Goal: Find specific page/section: Find specific page/section

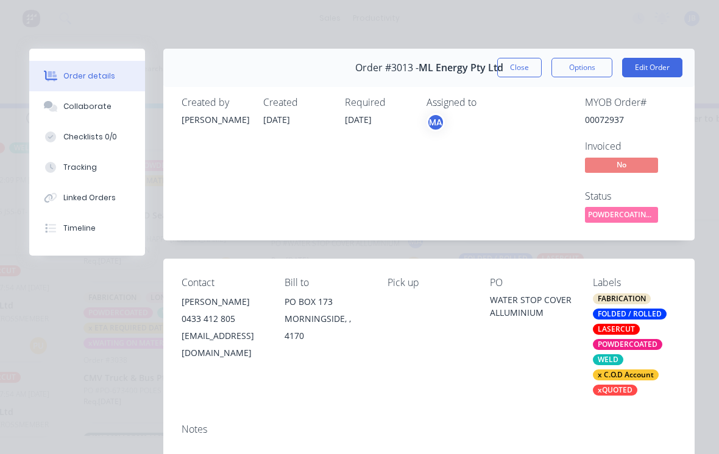
click at [519, 58] on button "Close" at bounding box center [519, 67] width 44 height 19
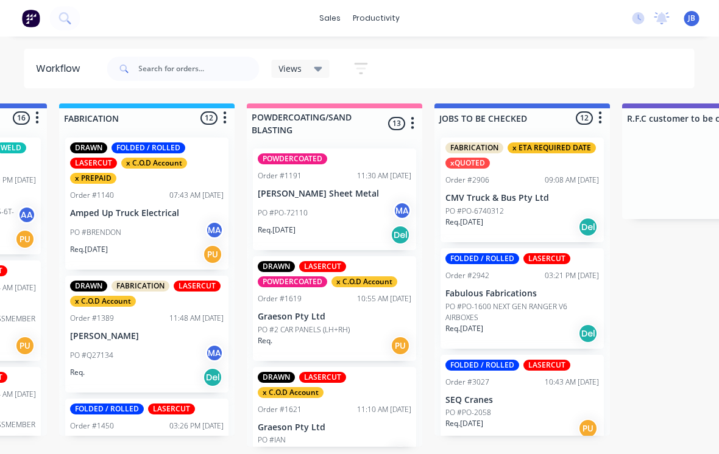
scroll to position [0, 1093]
click at [162, 60] on input "text" at bounding box center [199, 69] width 121 height 24
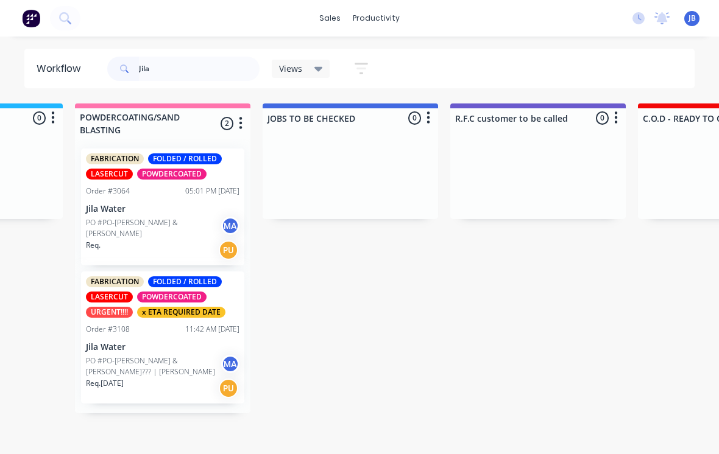
scroll to position [0, 1269]
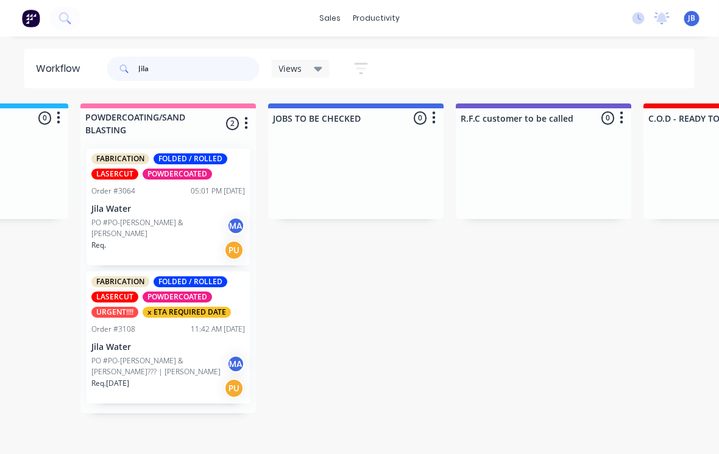
type input "Jila"
click at [114, 239] on div "PO #PO-Katie King & Luke Hamilton MA" at bounding box center [168, 228] width 153 height 23
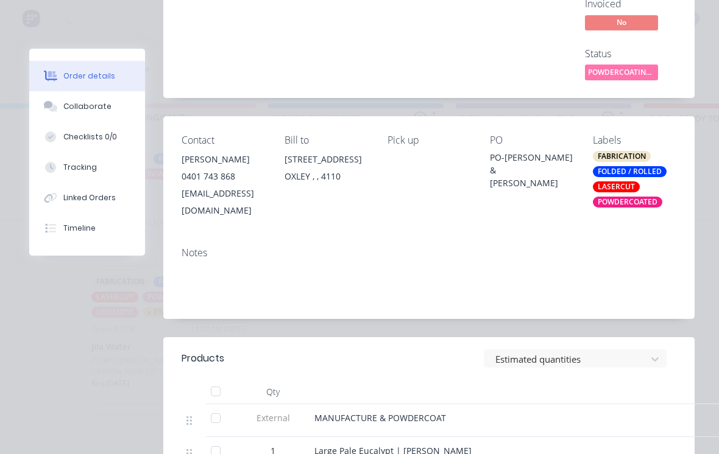
scroll to position [143, 0]
click at [94, 118] on button "Collaborate" at bounding box center [87, 106] width 116 height 30
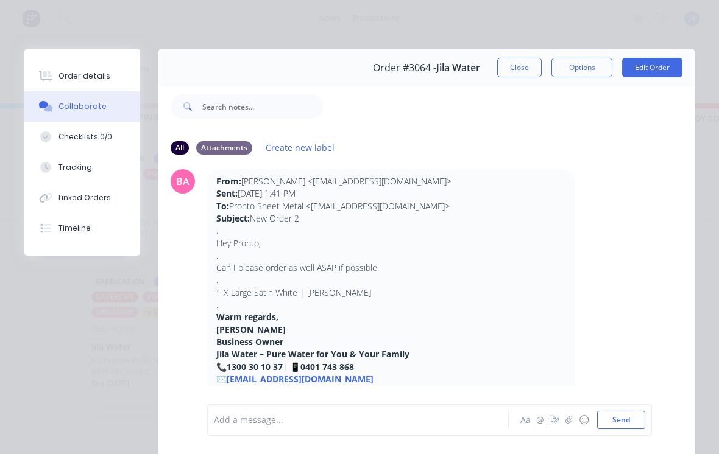
scroll to position [352, 0]
click at [515, 63] on button "Close" at bounding box center [519, 67] width 44 height 19
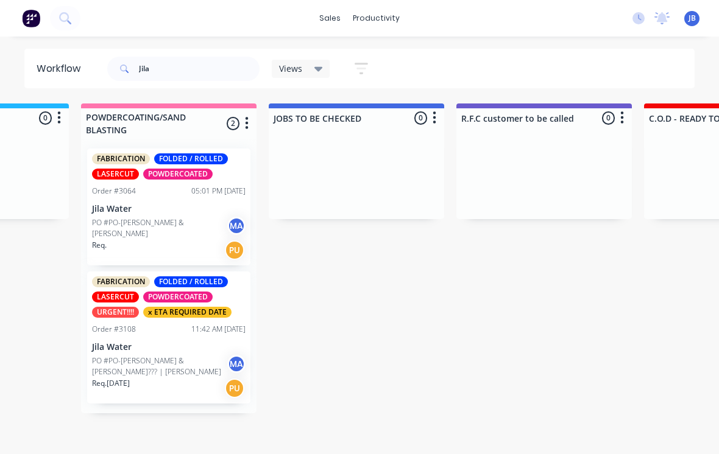
scroll to position [0, 1259]
click at [162, 325] on div "Order #3108 11:42 AM 03/10/25" at bounding box center [167, 329] width 153 height 11
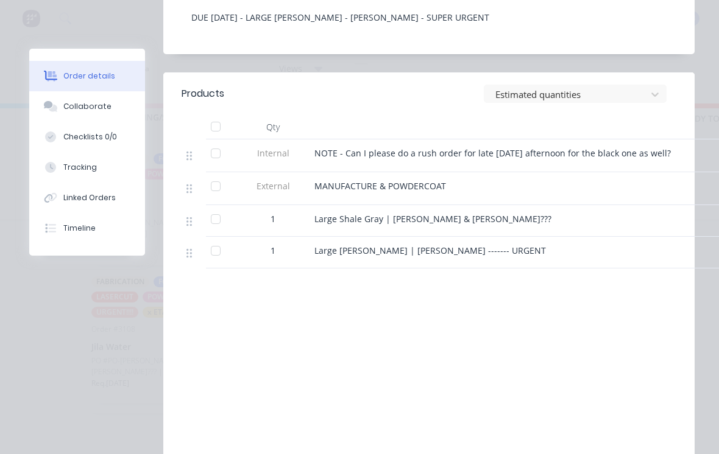
scroll to position [429, 0]
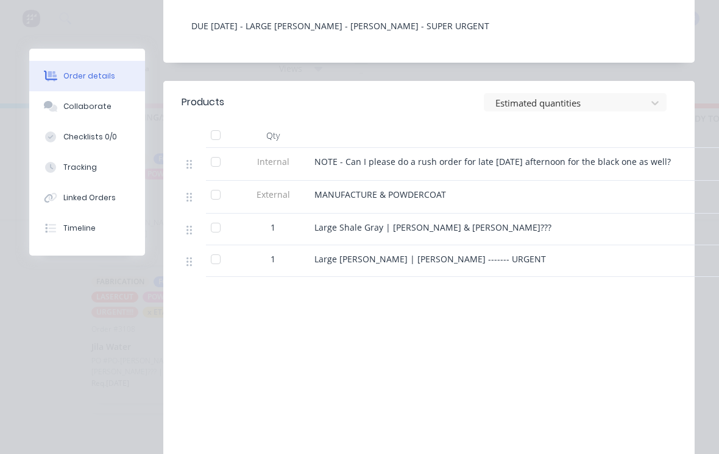
click at [99, 106] on div "Collaborate" at bounding box center [87, 106] width 48 height 11
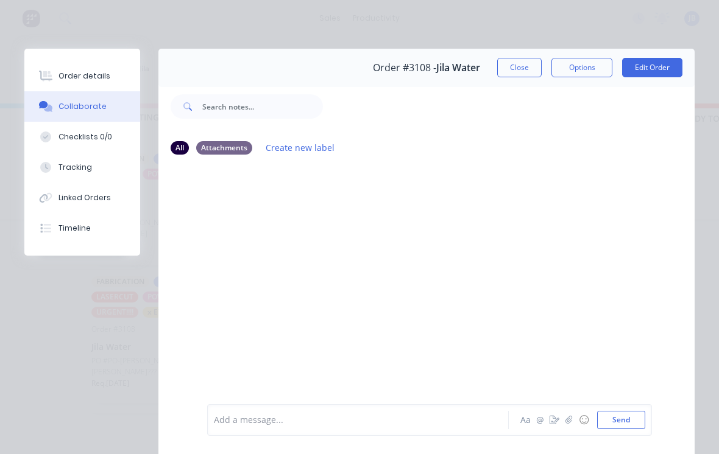
scroll to position [0, 0]
click at [244, 145] on div "Attachments" at bounding box center [224, 147] width 56 height 13
click at [184, 145] on div "All" at bounding box center [180, 147] width 18 height 13
click at [114, 74] on button "Order details" at bounding box center [82, 76] width 116 height 30
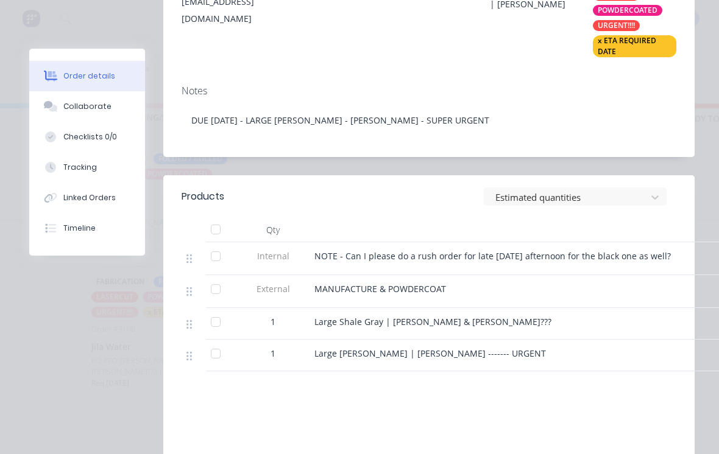
scroll to position [408, 0]
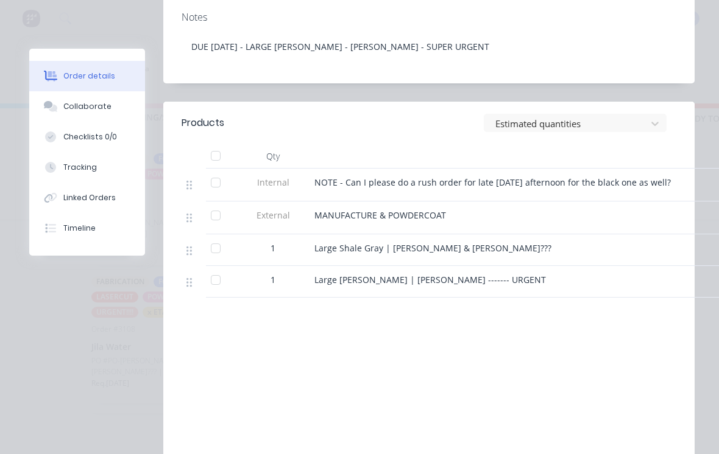
click at [97, 93] on button "Collaborate" at bounding box center [87, 106] width 116 height 30
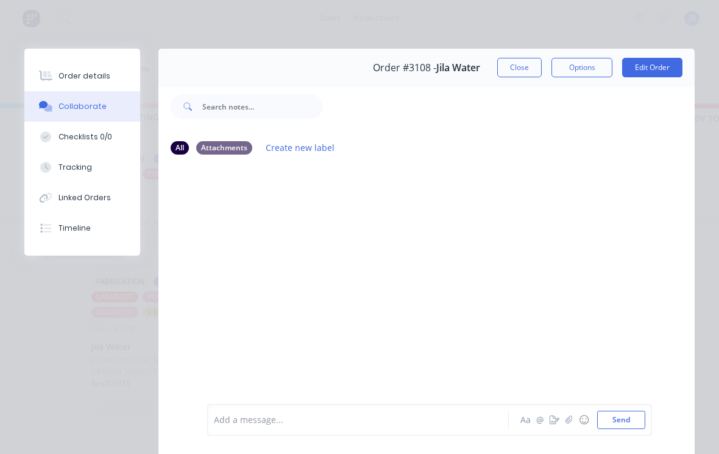
scroll to position [0, 0]
click at [523, 66] on button "Close" at bounding box center [519, 67] width 44 height 19
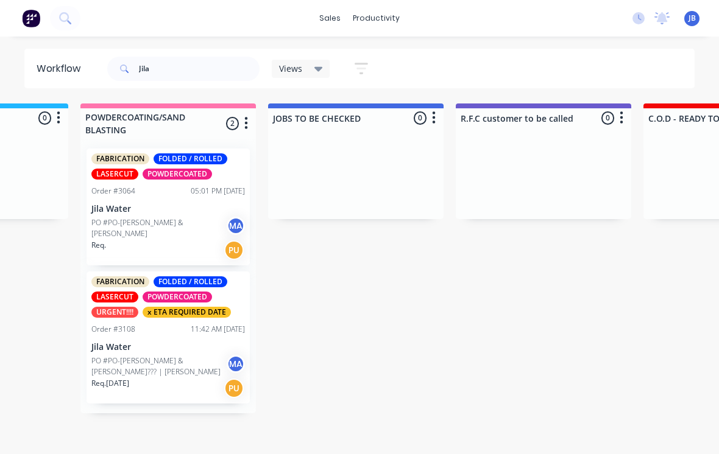
scroll to position [0, 1258]
click at [220, 57] on input "Jila" at bounding box center [199, 69] width 121 height 24
click at [204, 62] on input "Jila" at bounding box center [199, 69] width 121 height 24
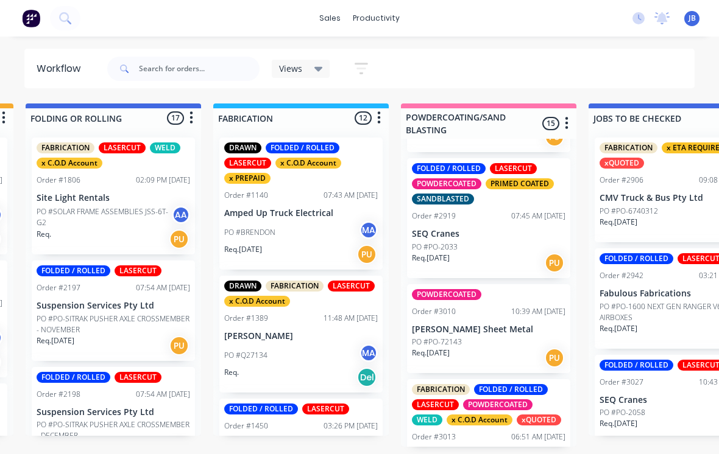
scroll to position [647, 0]
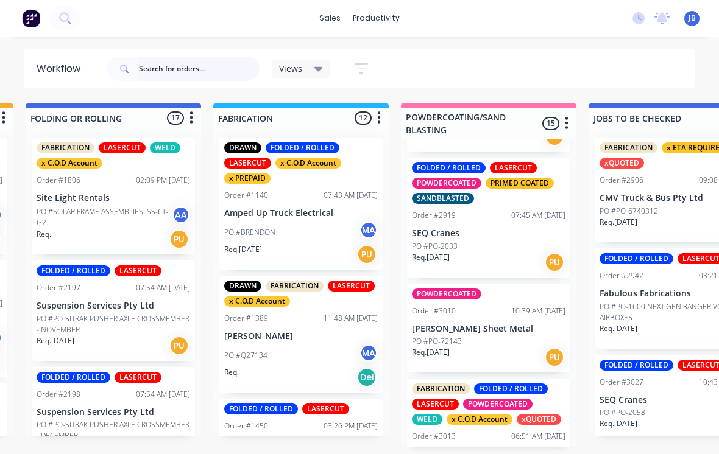
click at [172, 80] on input "text" at bounding box center [199, 69] width 121 height 24
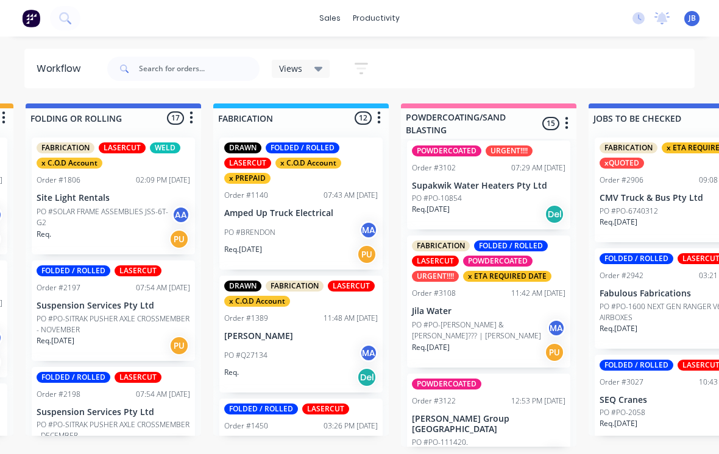
scroll to position [1334, 0]
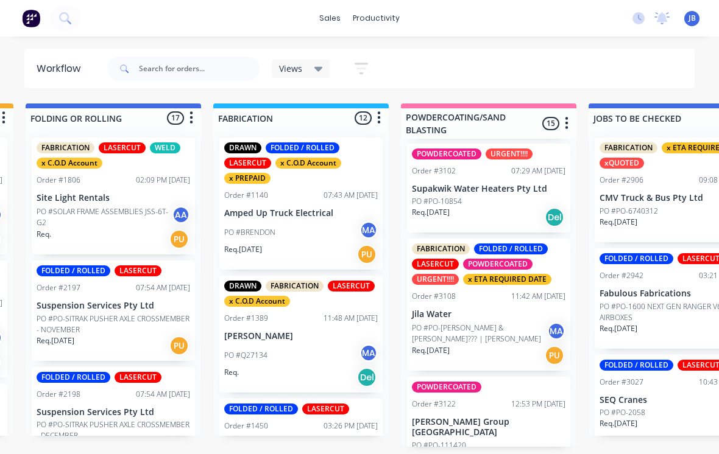
click at [510, 322] on div "PO #PO-Darren & Nita??? | Ashley Rozen MA" at bounding box center [488, 333] width 153 height 23
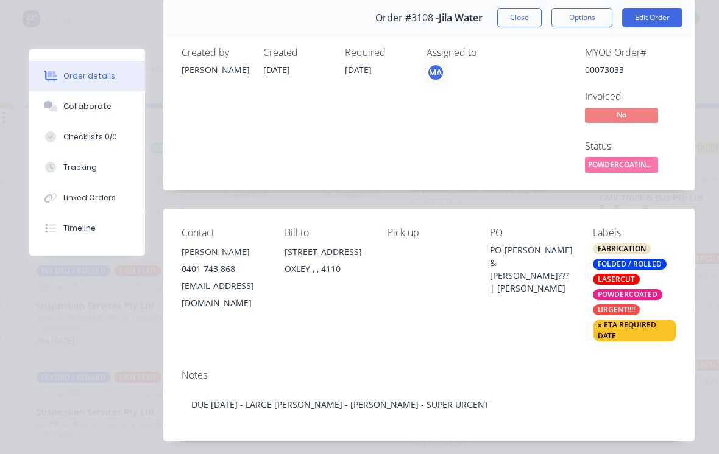
scroll to position [46, 0]
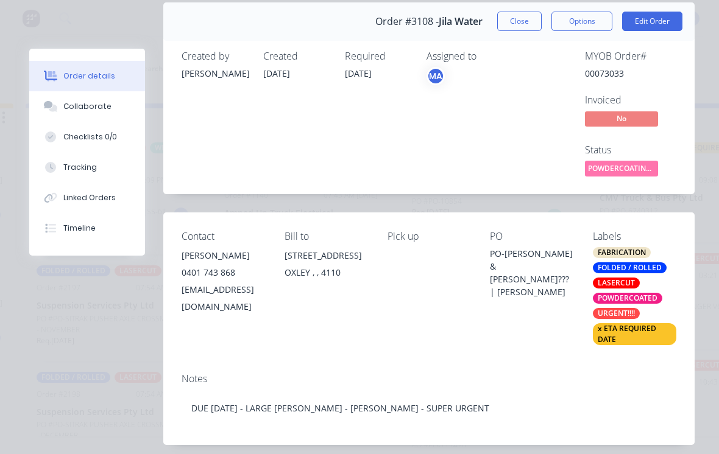
click at [524, 21] on button "Close" at bounding box center [519, 21] width 44 height 19
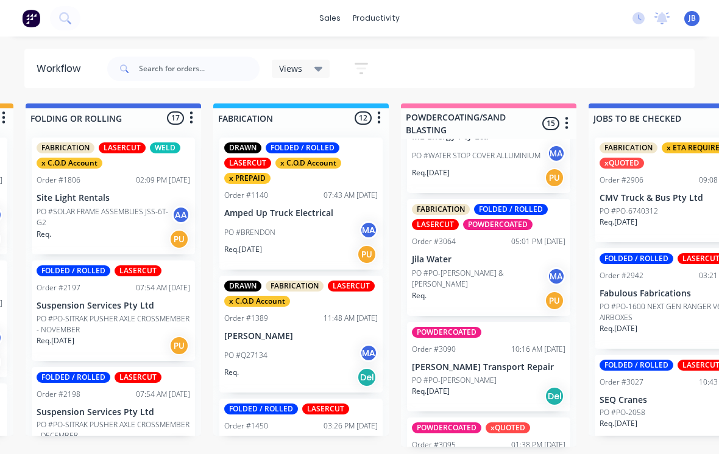
scroll to position [957, 0]
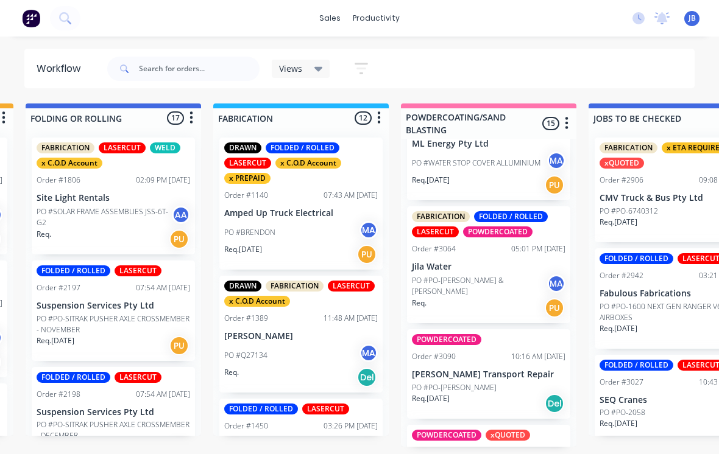
click at [483, 275] on div "PO #PO-Katie King & Luke Hamilton MA" at bounding box center [488, 286] width 153 height 23
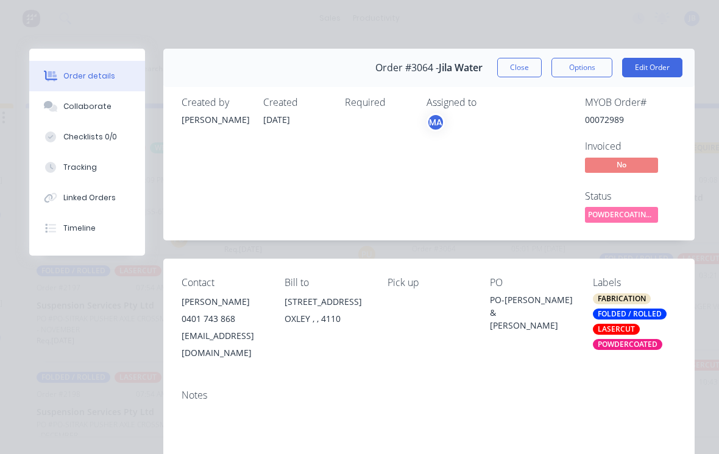
scroll to position [0, 0]
click at [502, 76] on button "Close" at bounding box center [519, 67] width 44 height 19
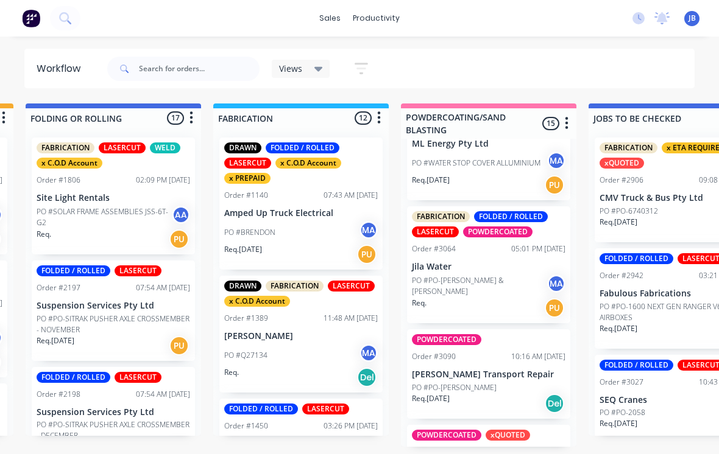
click at [490, 262] on p "Jila Water" at bounding box center [488, 267] width 153 height 10
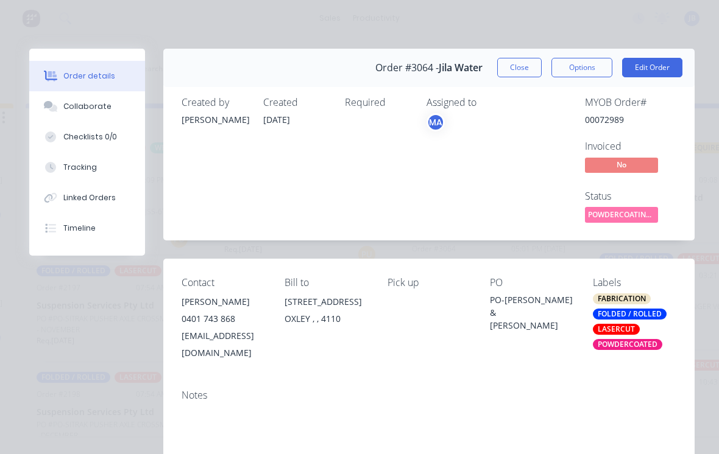
click at [525, 74] on button "Close" at bounding box center [519, 67] width 44 height 19
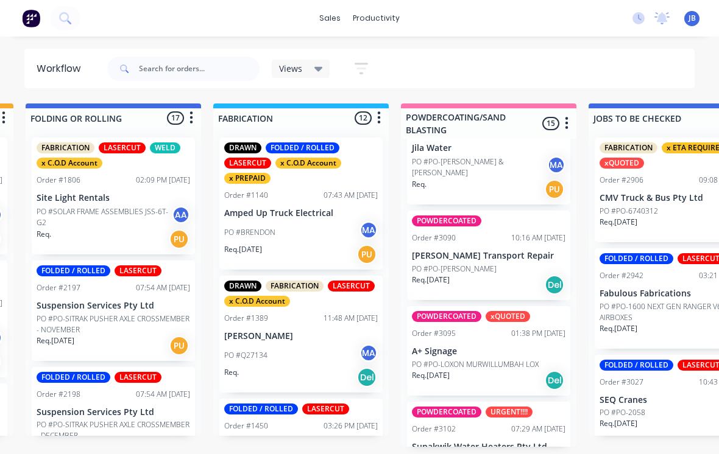
scroll to position [1066, 0]
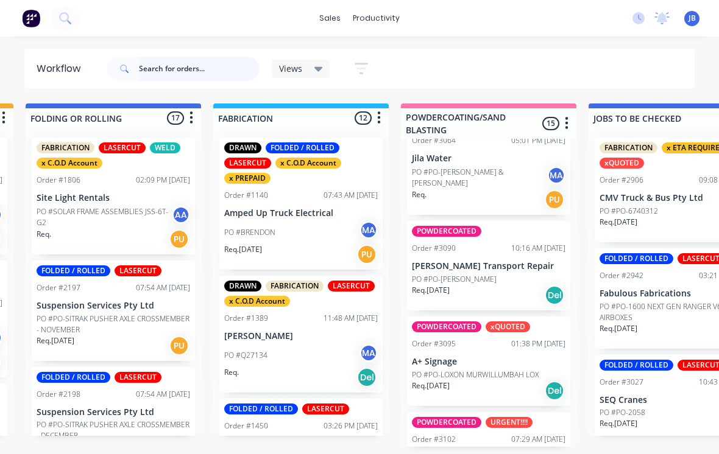
click at [199, 63] on input "text" at bounding box center [199, 69] width 121 height 24
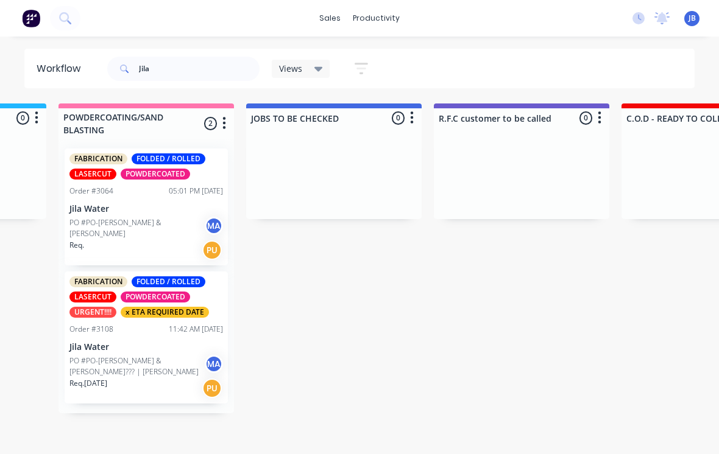
scroll to position [0, 1280]
type input "Jila"
click at [143, 344] on p "Jila Water" at bounding box center [147, 347] width 153 height 10
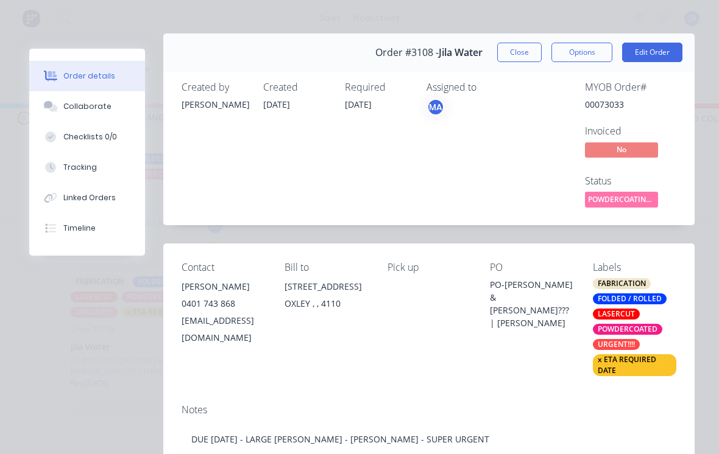
scroll to position [16, 0]
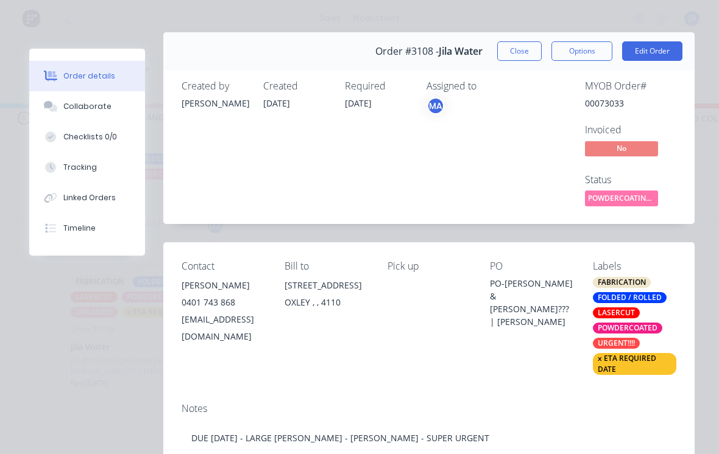
click at [510, 54] on button "Close" at bounding box center [519, 50] width 44 height 19
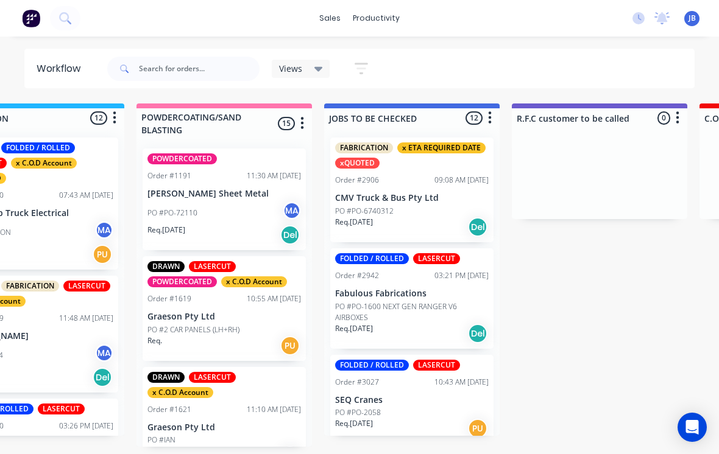
scroll to position [0, 1202]
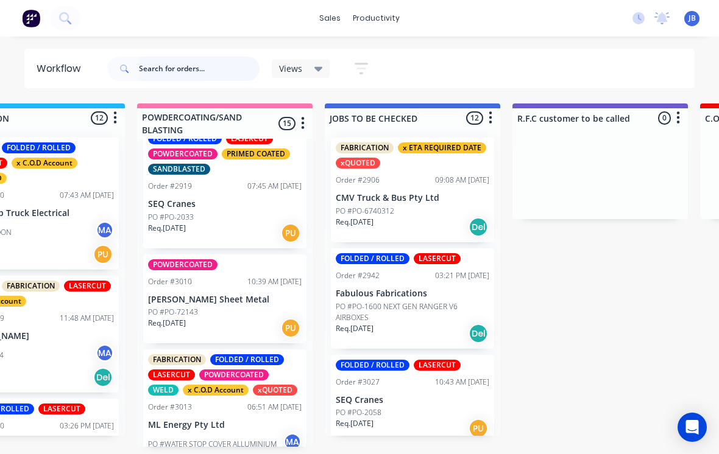
click at [195, 79] on input "text" at bounding box center [199, 69] width 121 height 24
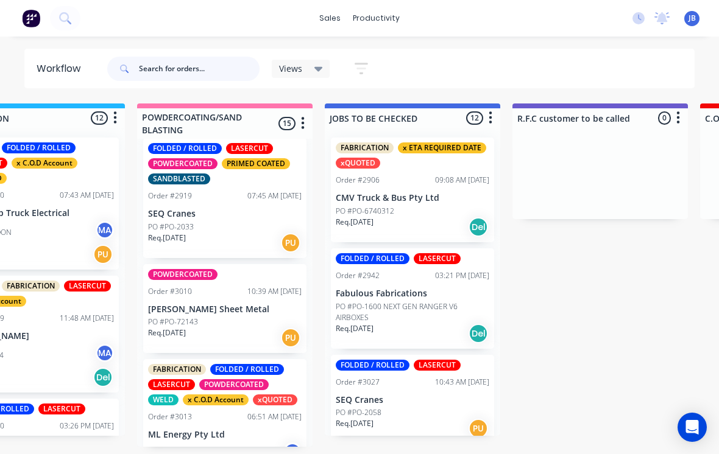
scroll to position [666, 0]
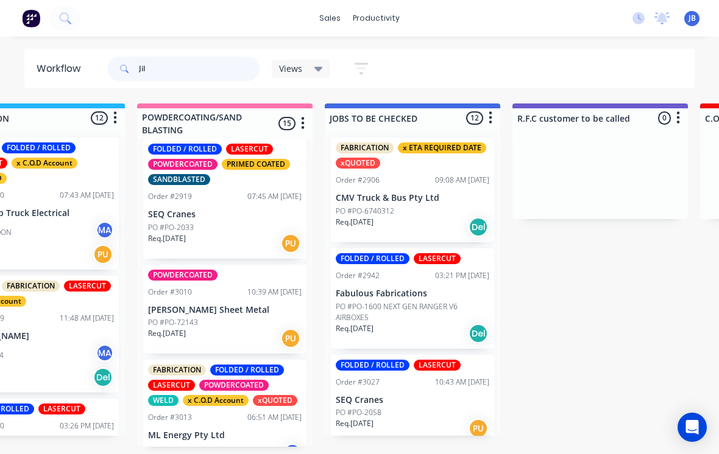
type input "Jila"
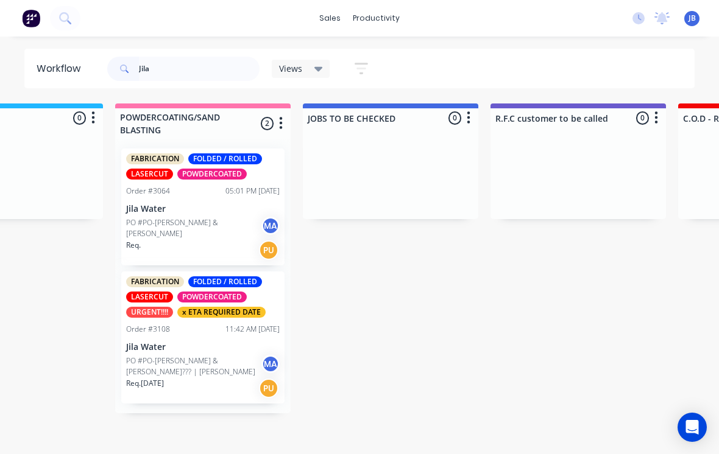
scroll to position [0, 1226]
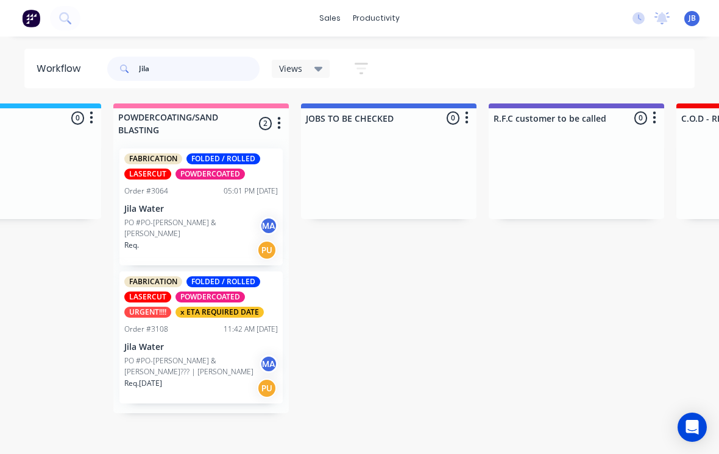
click at [163, 67] on input "Jila" at bounding box center [199, 69] width 121 height 24
click at [178, 76] on input "Jila" at bounding box center [199, 69] width 121 height 24
click at [179, 76] on input "Jila" at bounding box center [199, 69] width 121 height 24
click at [181, 68] on input "Jila" at bounding box center [199, 69] width 121 height 24
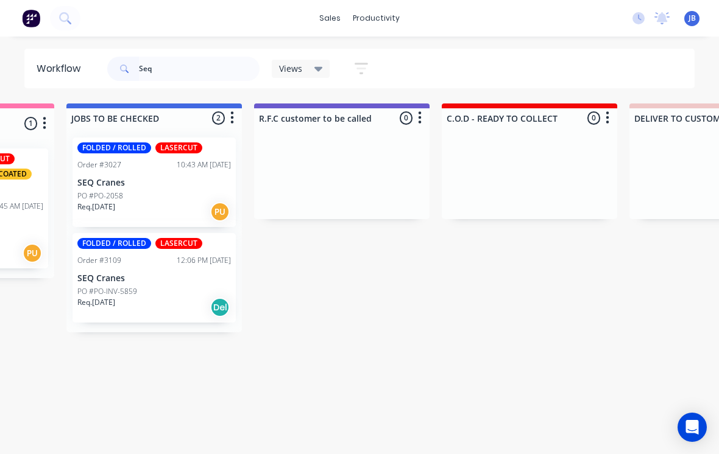
scroll to position [0, 1348]
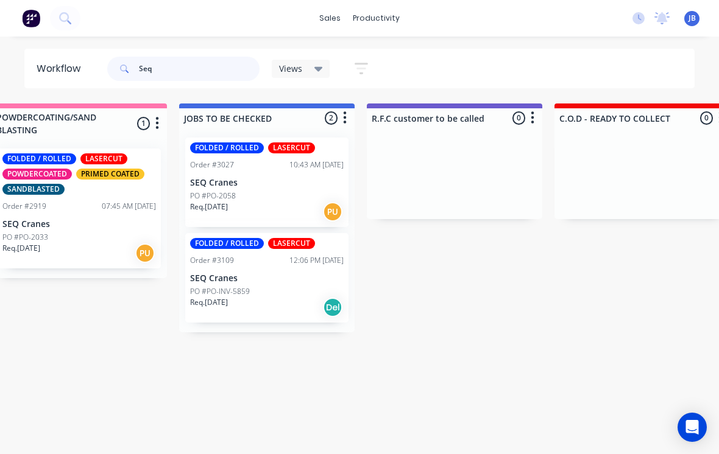
type input "Seq"
click at [242, 193] on div "PO #PO-2058" at bounding box center [266, 196] width 153 height 11
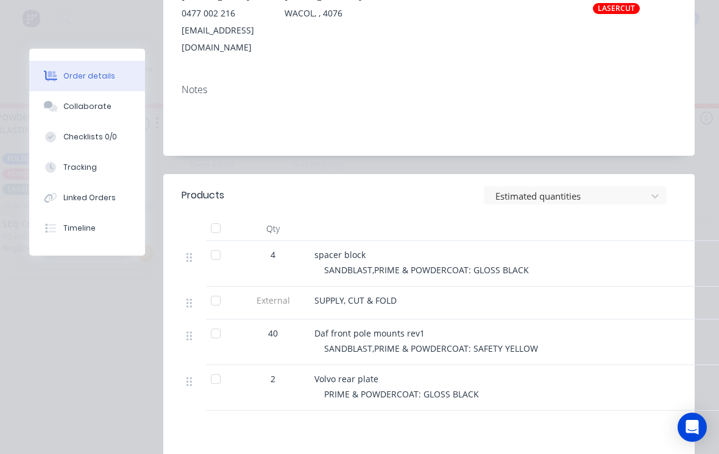
scroll to position [309, 0]
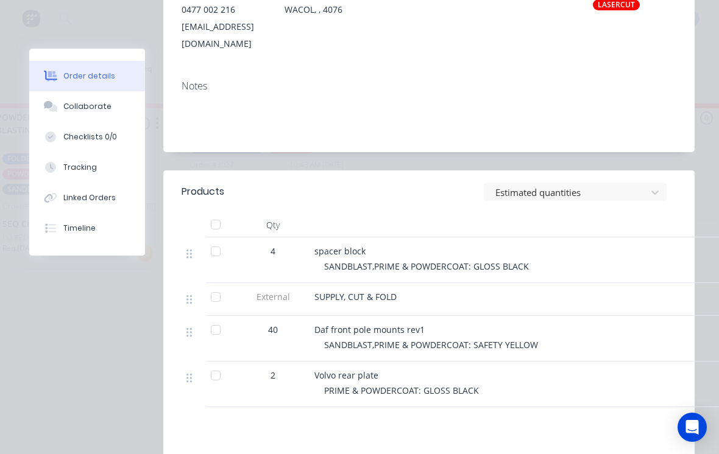
click at [110, 105] on button "Collaborate" at bounding box center [87, 106] width 116 height 30
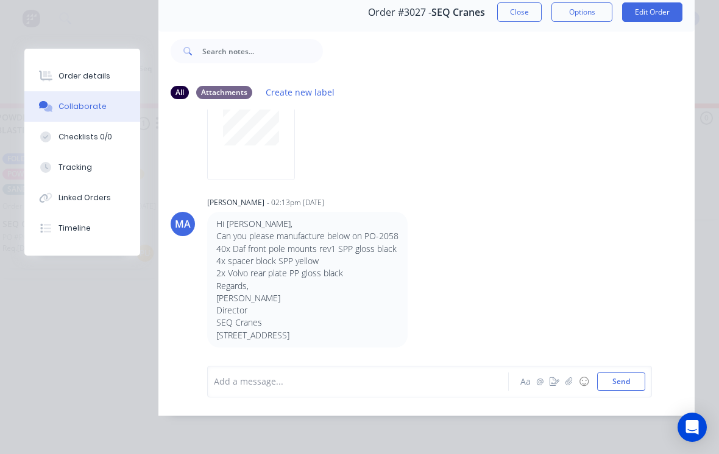
scroll to position [74, 0]
click at [101, 76] on div "Order details" at bounding box center [84, 76] width 52 height 11
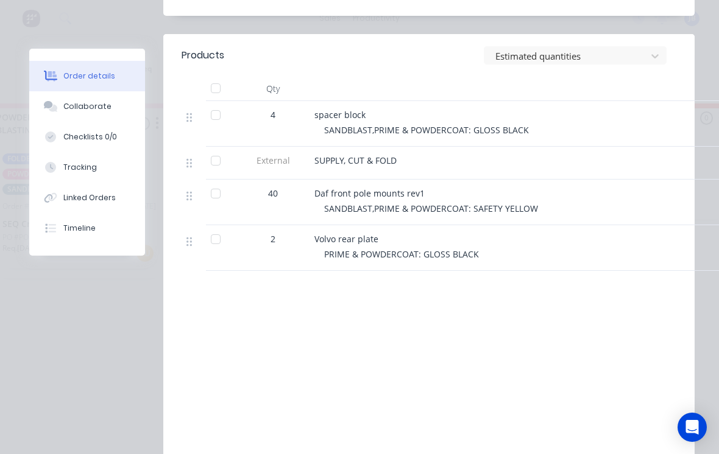
scroll to position [424, 0]
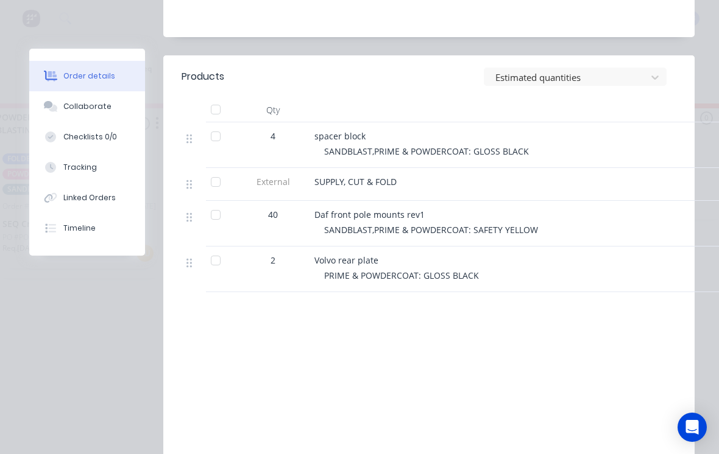
click at [111, 108] on button "Collaborate" at bounding box center [87, 106] width 116 height 30
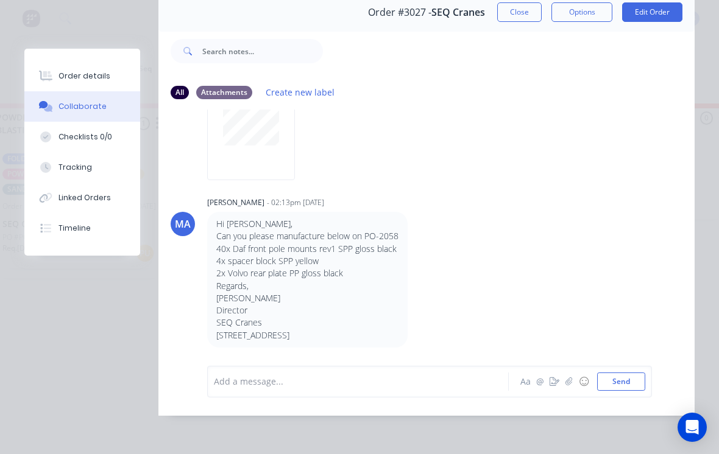
scroll to position [1021, 0]
click at [97, 91] on button "Order details" at bounding box center [82, 76] width 116 height 30
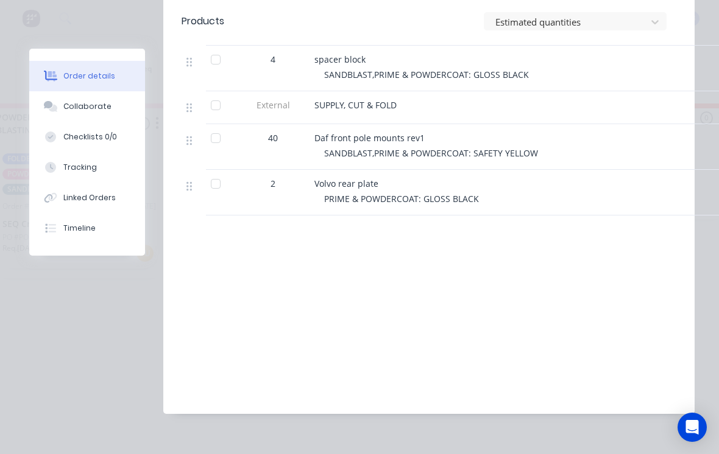
scroll to position [501, 0]
click at [102, 99] on button "Collaborate" at bounding box center [87, 106] width 116 height 30
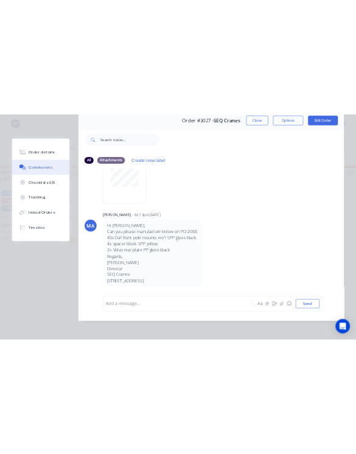
scroll to position [74, 0]
